Goal: Task Accomplishment & Management: Complete application form

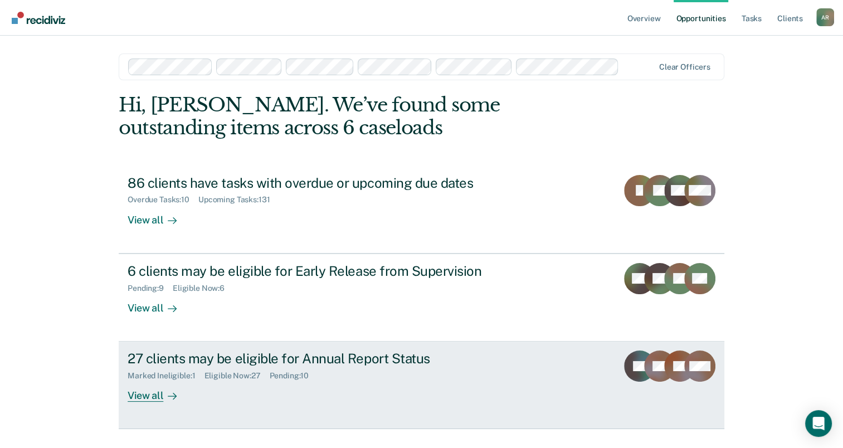
click at [335, 372] on div "Marked Ineligible : 1 Eligible Now : 27 Pending : 10" at bounding box center [323, 373] width 391 height 14
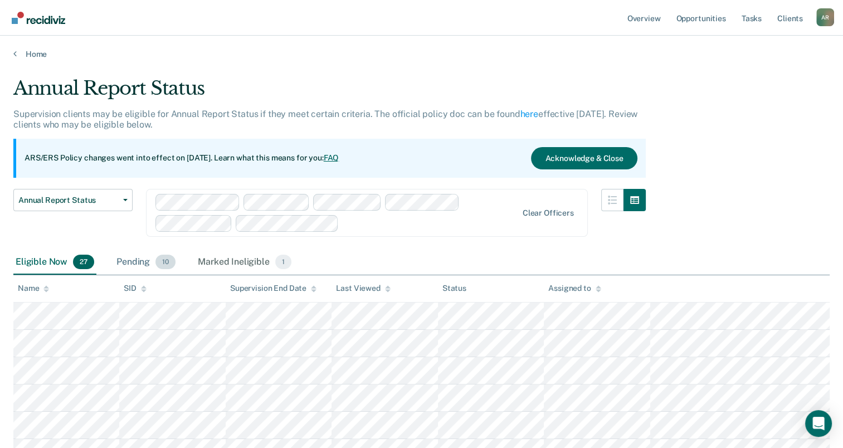
click at [132, 262] on div "Pending 10" at bounding box center [145, 262] width 63 height 25
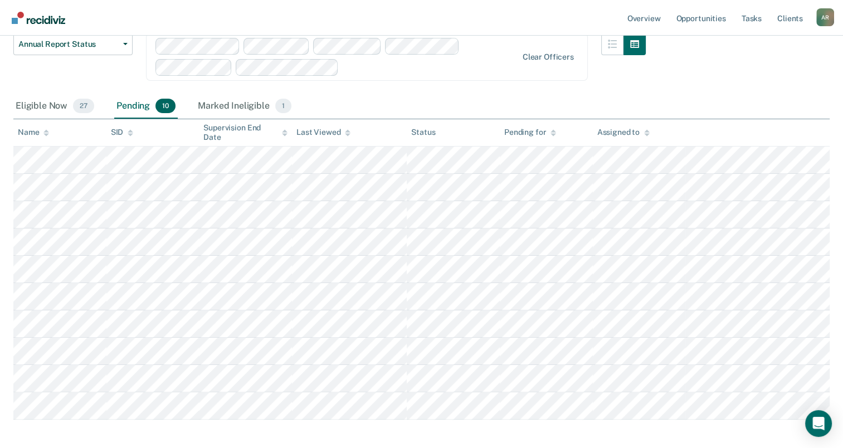
scroll to position [167, 0]
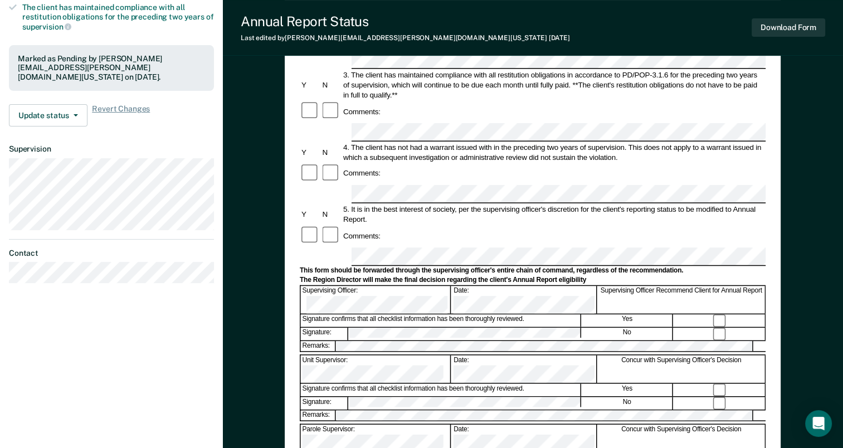
scroll to position [278, 0]
